Goal: Information Seeking & Learning: Learn about a topic

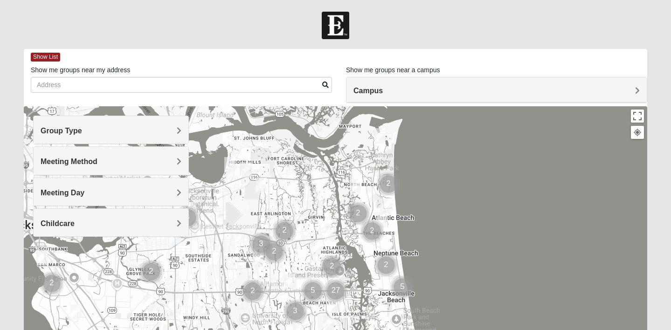
click at [104, 131] on h4 "Group Type" at bounding box center [111, 130] width 141 height 9
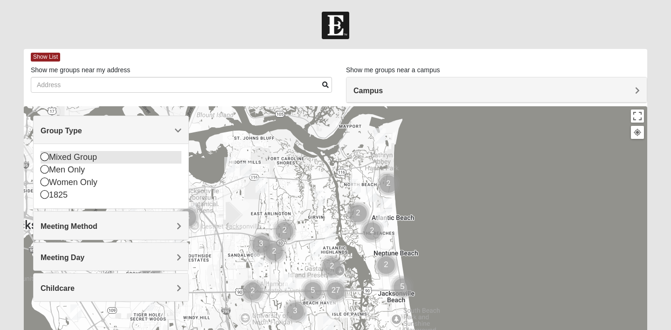
click at [46, 155] on icon at bounding box center [45, 156] width 8 height 8
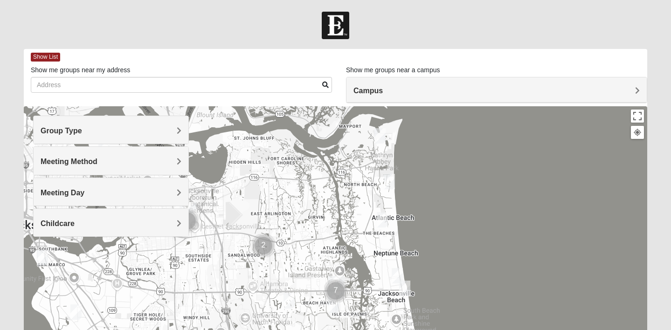
click at [58, 166] on span "Meeting Method" at bounding box center [69, 162] width 57 height 8
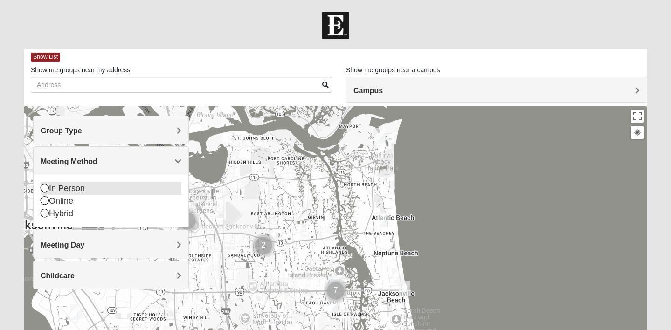
click at [44, 188] on icon at bounding box center [45, 188] width 8 height 8
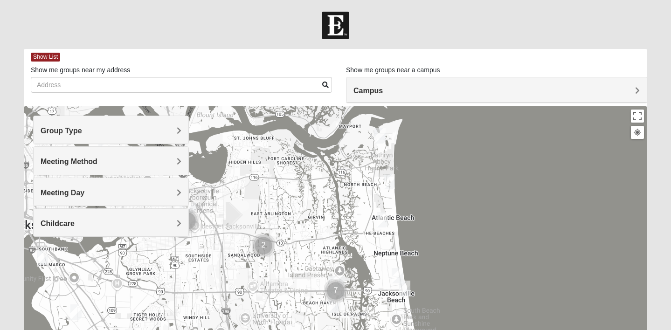
click at [53, 195] on span "Meeting Day" at bounding box center [63, 193] width 44 height 8
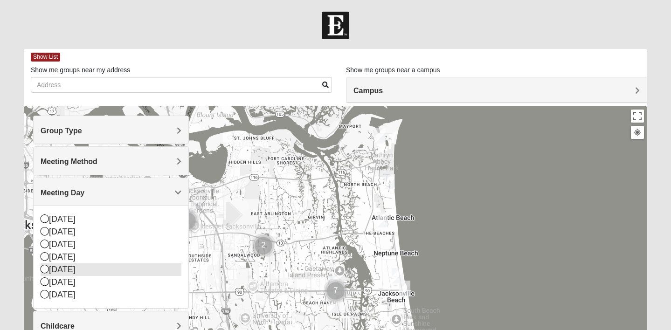
click at [44, 267] on icon at bounding box center [45, 269] width 8 height 8
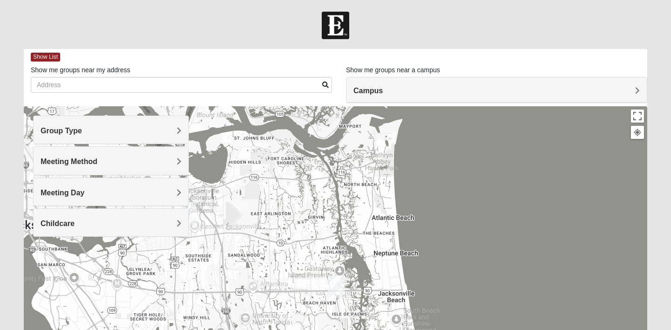
click at [57, 226] on span "Childcare" at bounding box center [58, 224] width 34 height 8
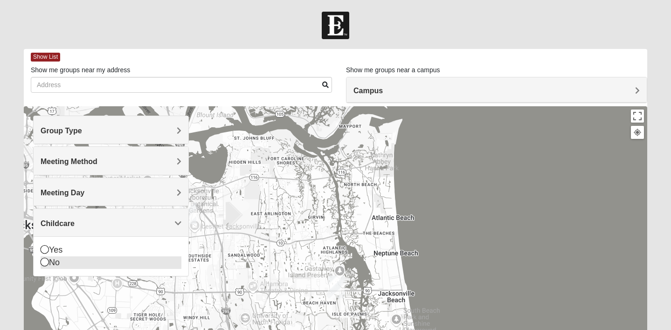
click at [46, 263] on icon at bounding box center [45, 262] width 8 height 8
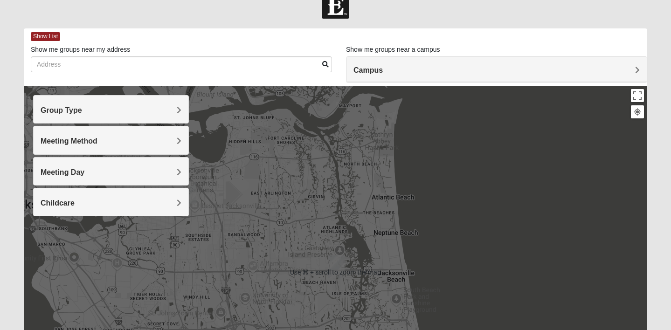
scroll to position [2, 0]
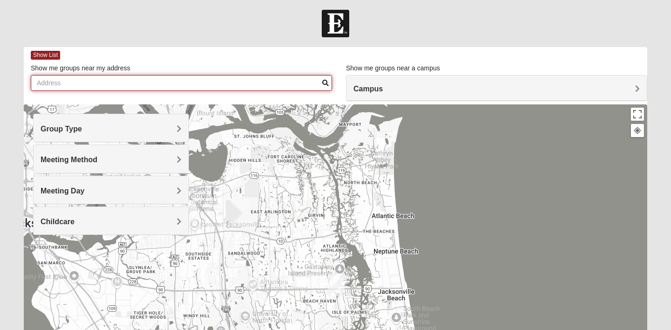
click at [61, 80] on input "Show me groups near my address" at bounding box center [181, 83] width 301 height 16
type input "[STREET_ADDRESS]"
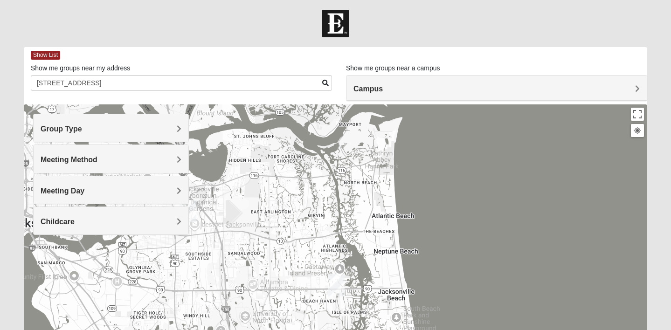
click at [376, 90] on span "Campus" at bounding box center [367, 89] width 29 height 8
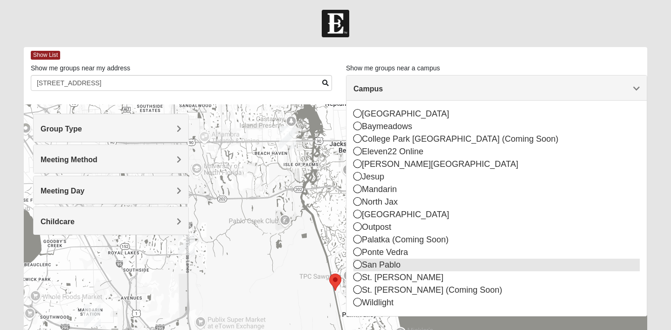
click at [357, 266] on icon at bounding box center [357, 264] width 8 height 8
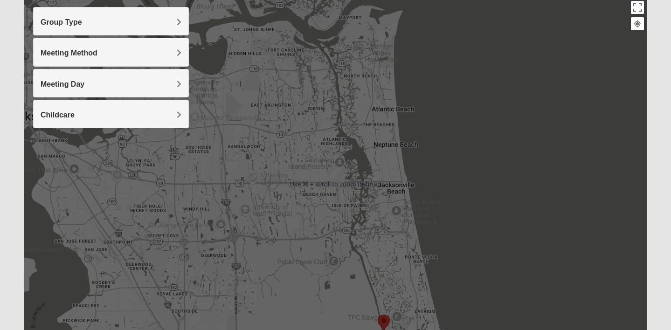
scroll to position [0, 0]
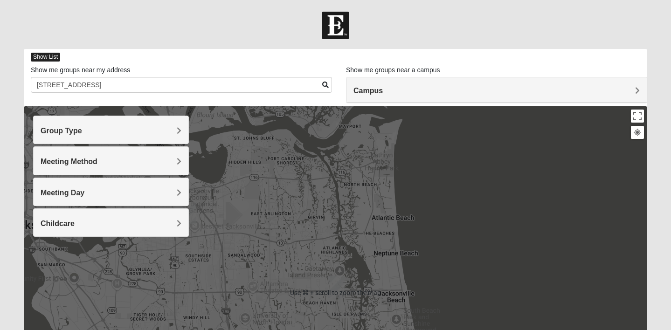
click at [39, 55] on span "Show List" at bounding box center [45, 57] width 29 height 9
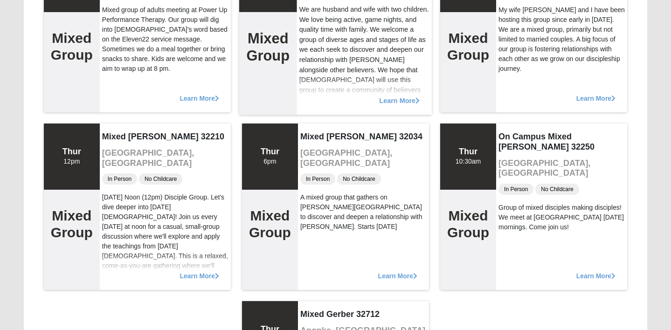
scroll to position [173, 0]
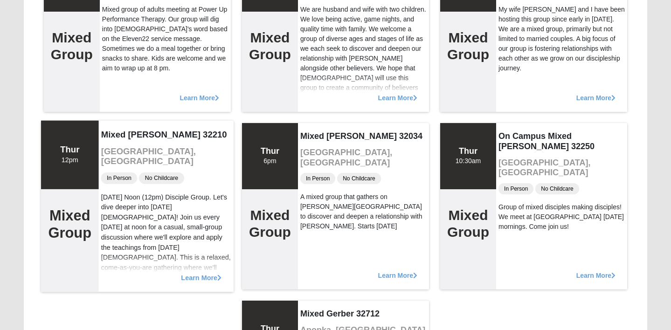
click at [207, 273] on span "Learn More" at bounding box center [201, 273] width 41 height 0
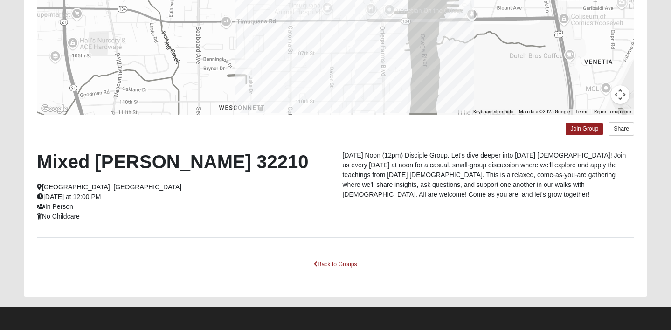
scroll to position [0, 0]
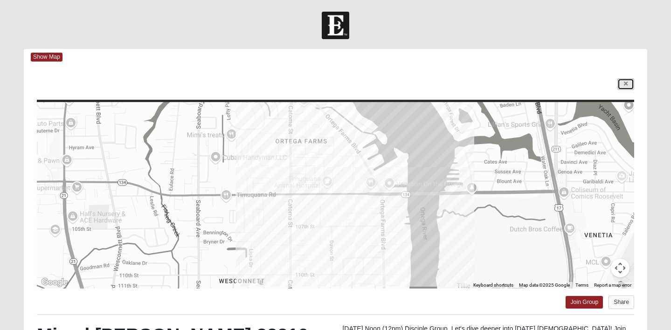
click at [630, 83] on link at bounding box center [625, 84] width 17 height 12
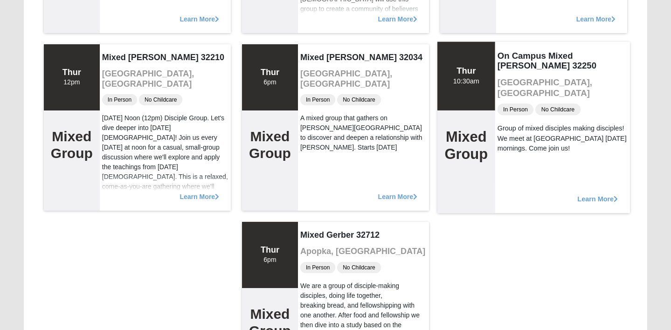
scroll to position [251, 0]
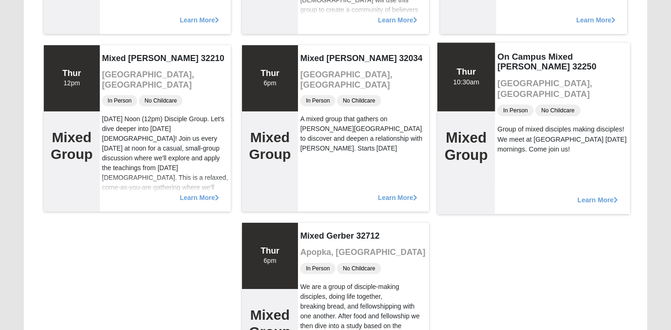
click at [603, 195] on span "Learn More" at bounding box center [597, 195] width 41 height 0
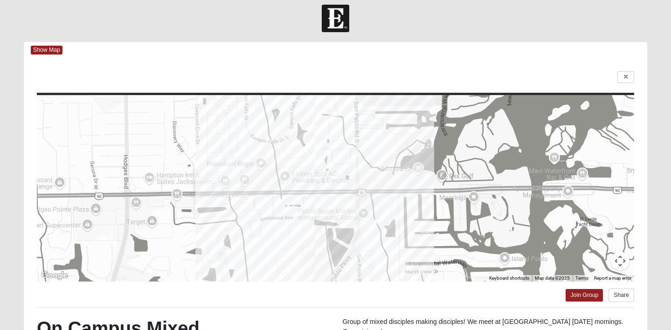
scroll to position [0, 0]
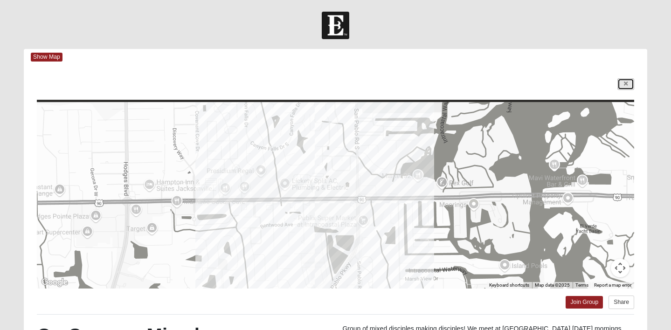
click at [627, 84] on icon at bounding box center [626, 84] width 4 height 6
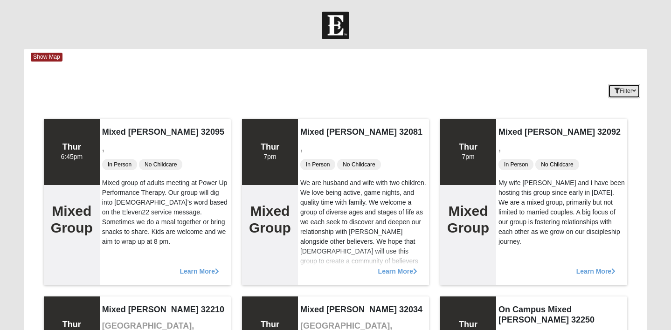
click at [632, 89] on button "Filter" at bounding box center [624, 91] width 32 height 14
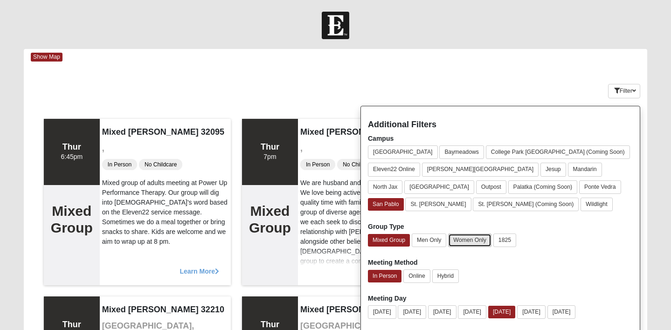
click at [474, 242] on button "Women Only" at bounding box center [469, 241] width 43 height 14
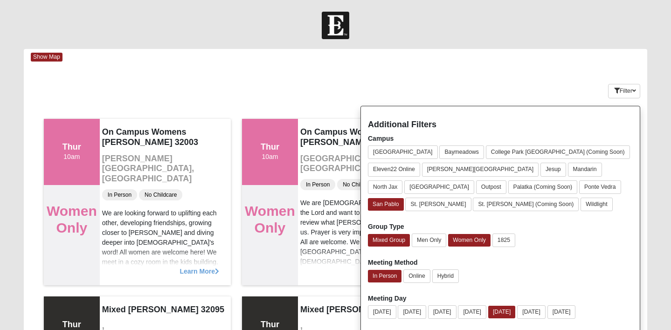
click at [460, 79] on div "Keywords Filter Additional Filters Campus [GEOGRAPHIC_DATA] [GEOGRAPHIC_DATA] […" at bounding box center [336, 89] width 624 height 34
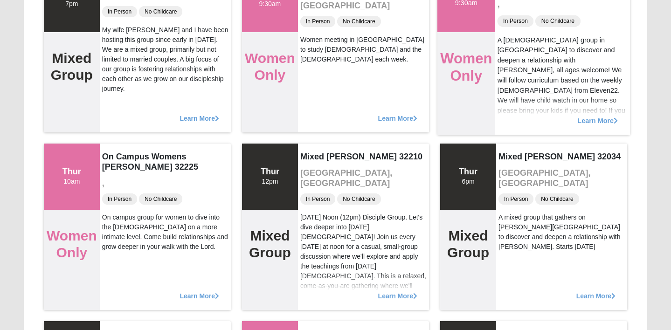
scroll to position [509, 0]
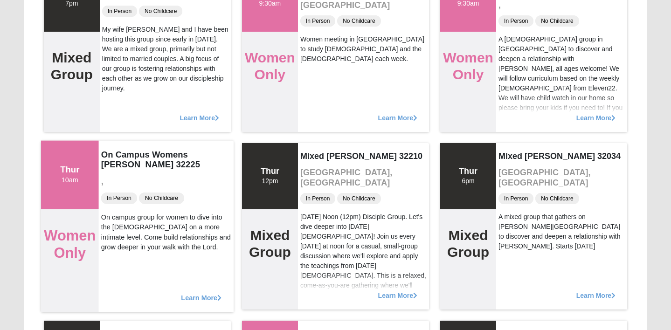
click at [202, 293] on span "Learn More" at bounding box center [201, 293] width 41 height 0
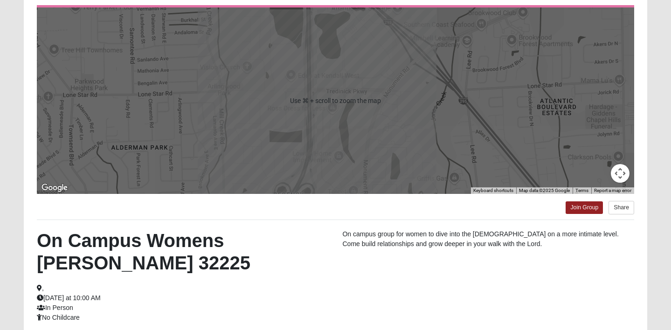
scroll to position [0, 0]
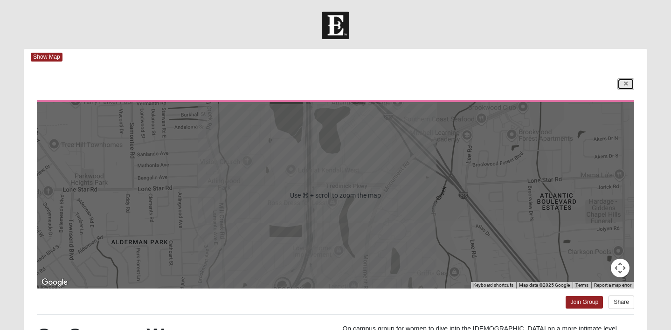
click at [624, 86] on icon at bounding box center [626, 84] width 4 height 6
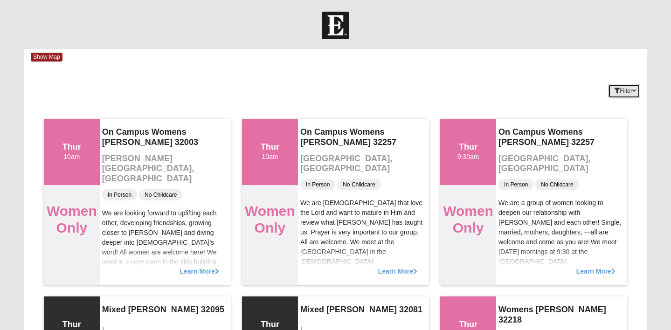
click at [614, 92] on icon "button" at bounding box center [617, 91] width 6 height 6
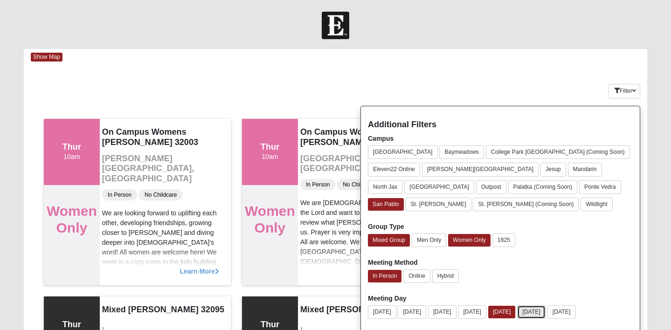
click at [546, 312] on button "[DATE]" at bounding box center [531, 312] width 28 height 14
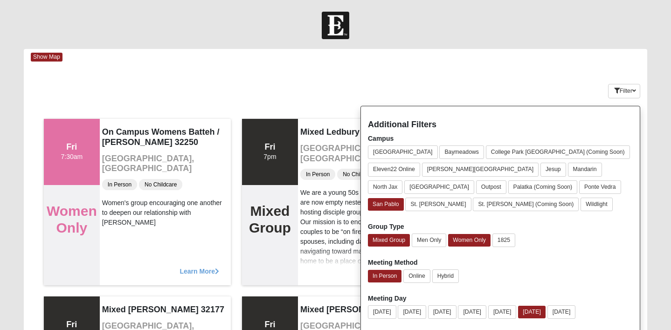
click at [586, 31] on div at bounding box center [335, 26] width 671 height 28
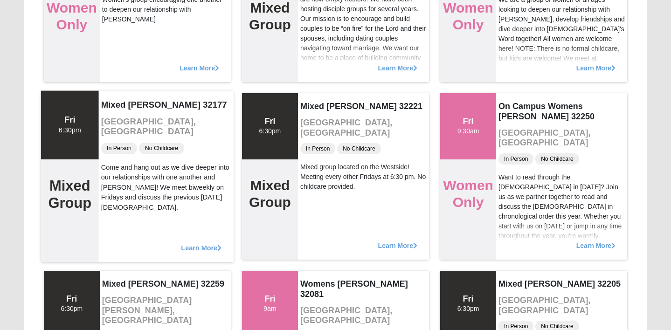
scroll to position [204, 0]
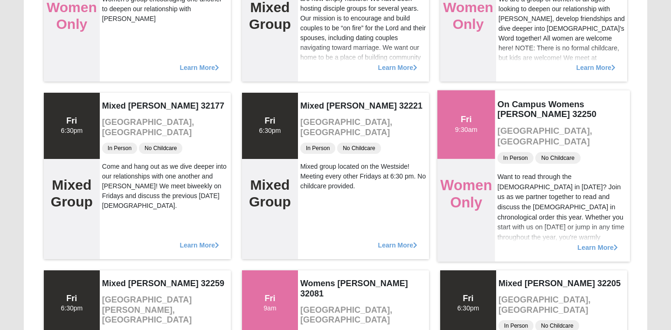
click at [599, 242] on span "Learn More" at bounding box center [597, 242] width 41 height 0
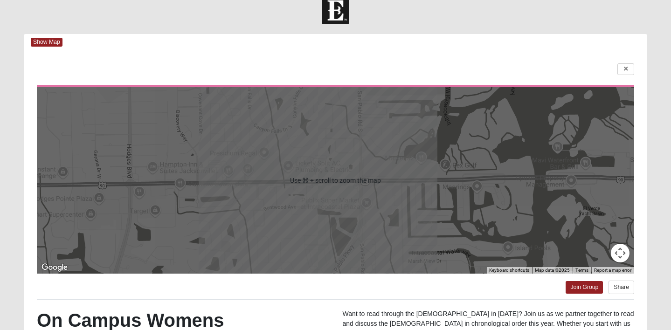
scroll to position [0, 0]
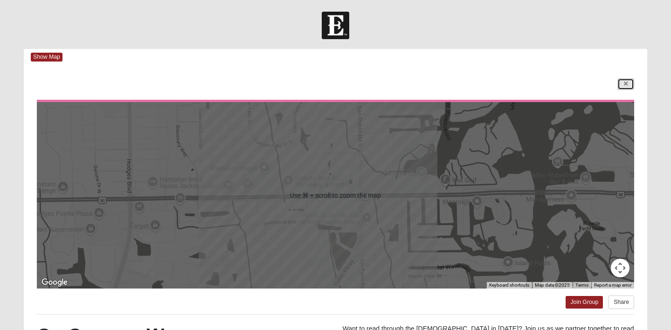
click at [626, 86] on icon at bounding box center [626, 84] width 4 height 6
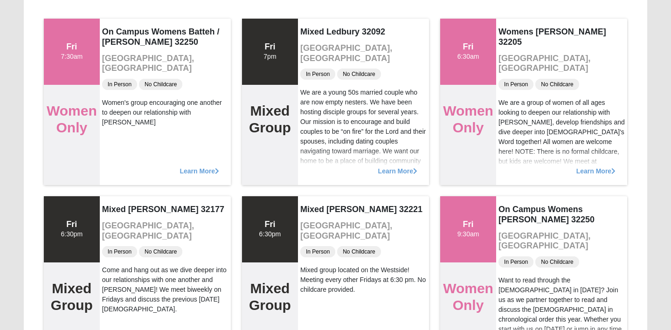
scroll to position [97, 0]
